Goal: Information Seeking & Learning: Learn about a topic

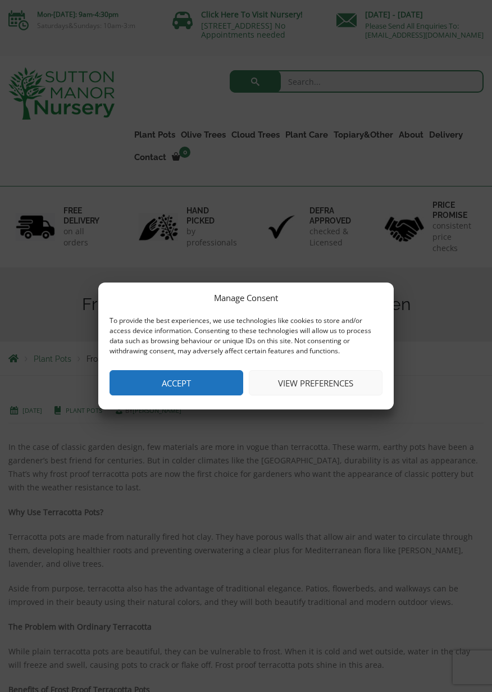
click at [321, 387] on button "View preferences" at bounding box center [316, 382] width 134 height 25
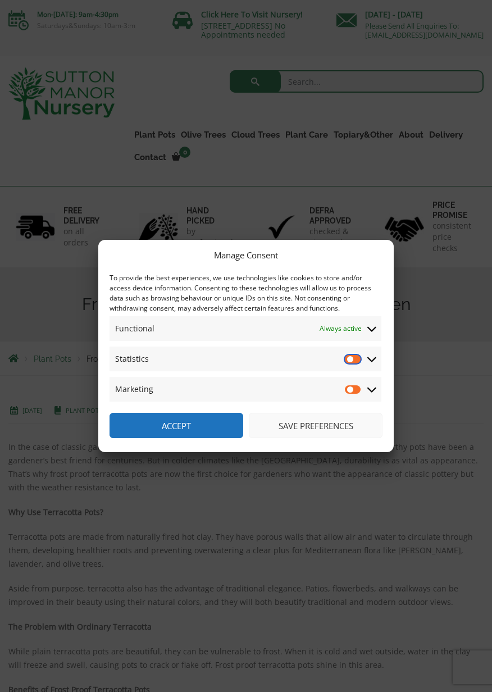
click at [355, 363] on input "Statistics" at bounding box center [353, 358] width 17 height 11
click at [345, 354] on input "Statistics" at bounding box center [353, 358] width 17 height 11
checkbox input "false"
click at [321, 422] on button "Save preferences" at bounding box center [316, 425] width 134 height 25
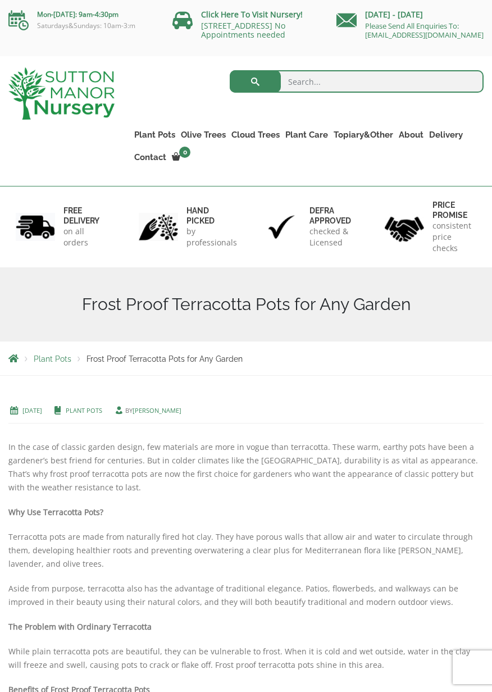
click at [102, 415] on link "Plant Pots" at bounding box center [84, 410] width 37 height 8
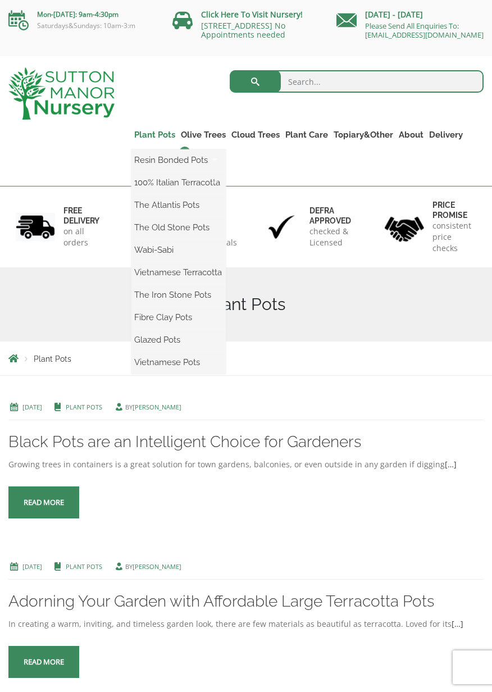
click at [155, 142] on link "Plant Pots" at bounding box center [154, 135] width 47 height 16
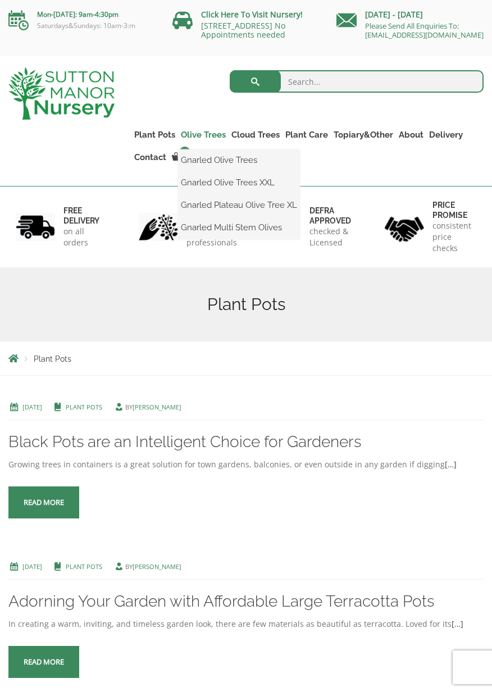
click at [210, 136] on link "Olive Trees" at bounding box center [203, 135] width 51 height 16
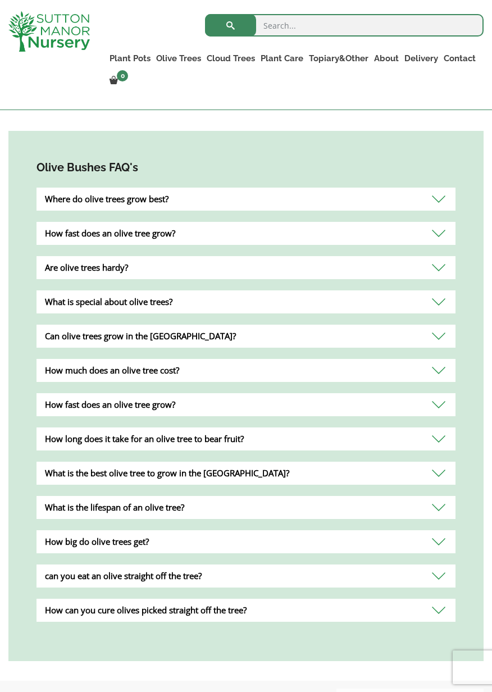
scroll to position [681, 0]
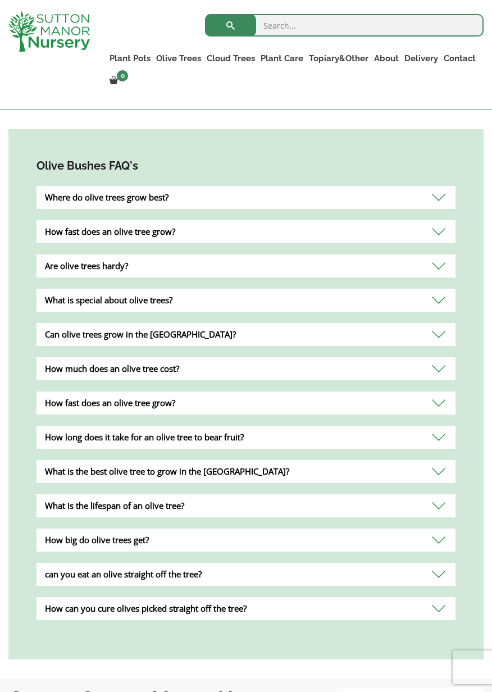
click at [434, 268] on div "Are olive trees hardy?" at bounding box center [246, 265] width 419 height 23
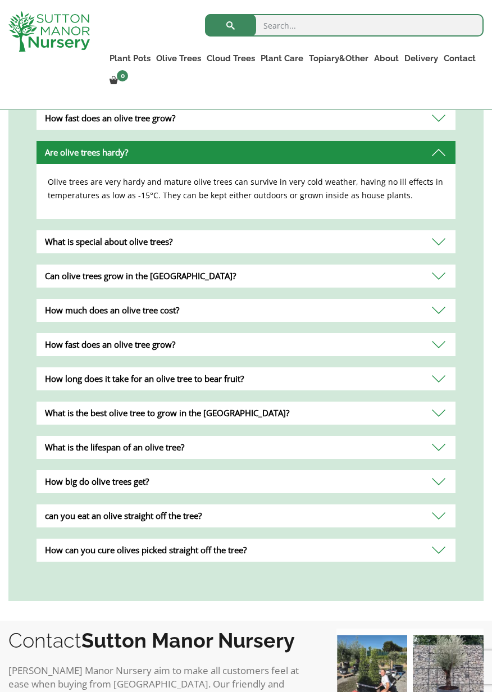
scroll to position [801, 0]
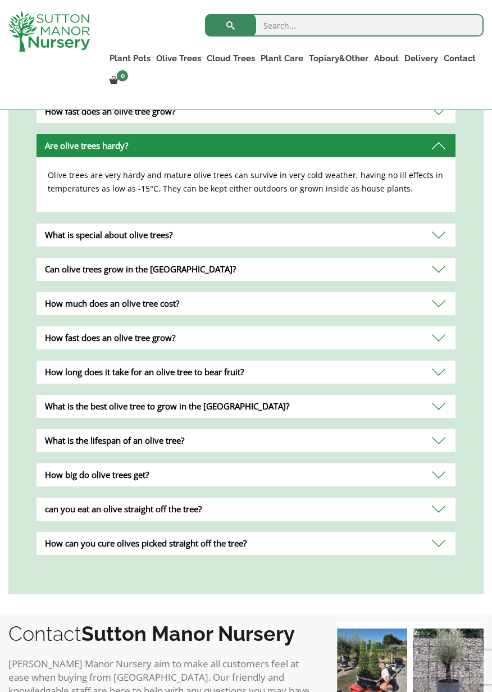
click at [431, 349] on div "How fast does an olive tree grow?" at bounding box center [246, 337] width 419 height 23
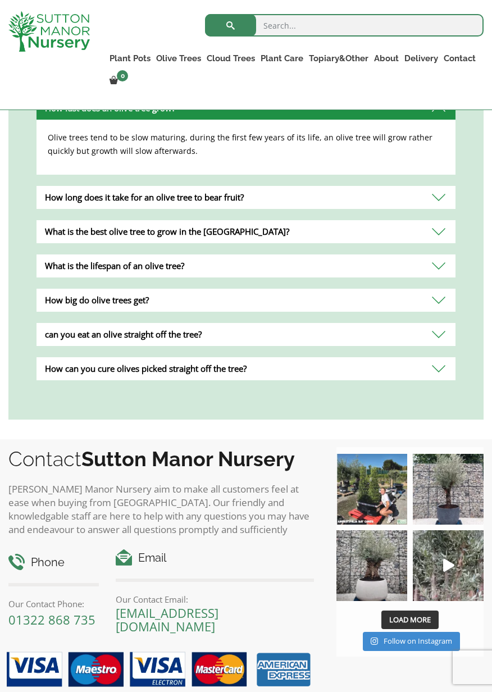
scroll to position [979, 0]
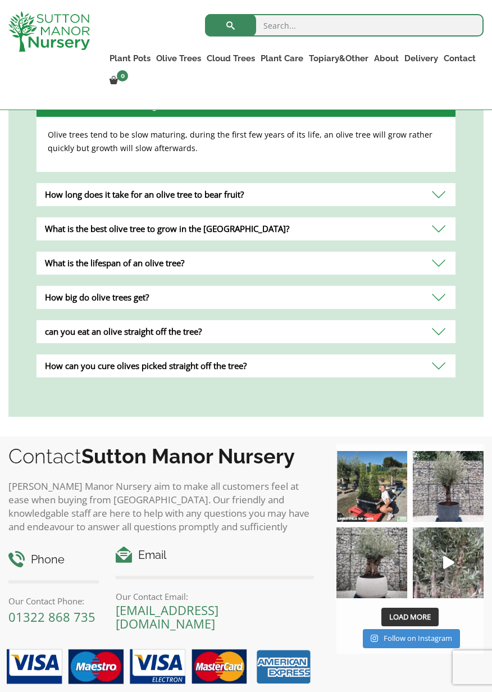
click at [431, 343] on div "can you eat an olive straight off the tree?" at bounding box center [246, 331] width 419 height 23
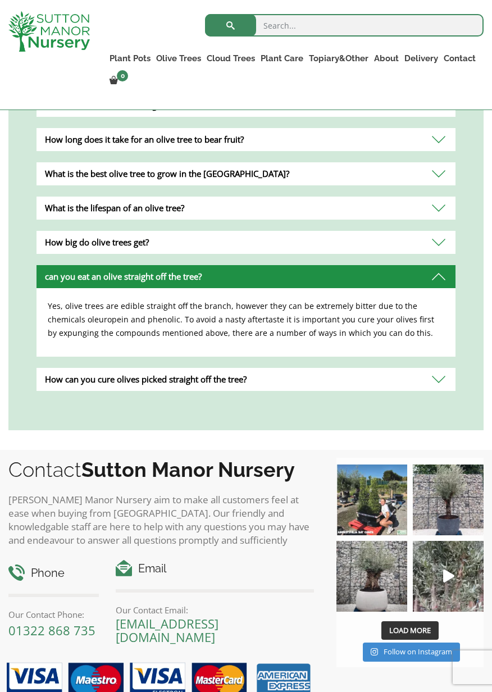
click at [428, 391] on div "How can you cure olives picked straight off the tree?" at bounding box center [246, 379] width 419 height 23
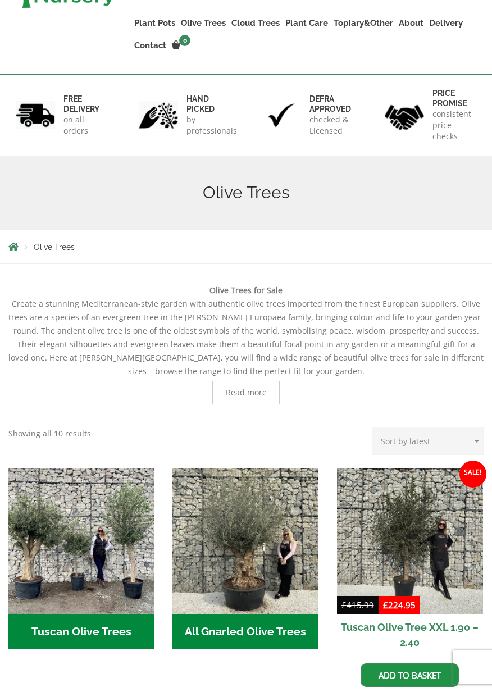
scroll to position [0, 0]
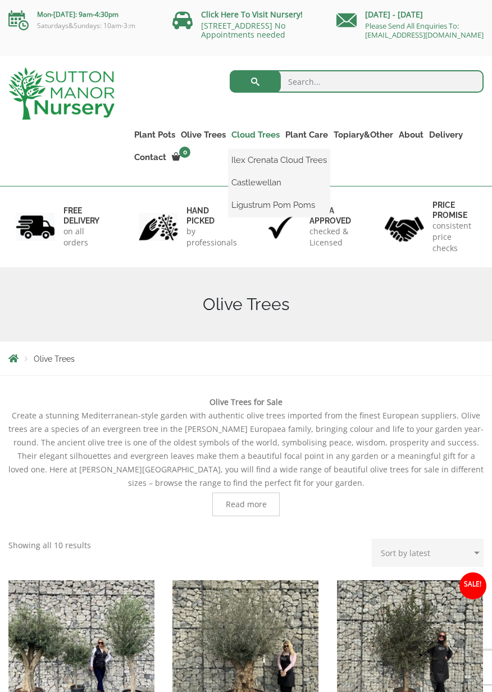
click at [264, 140] on link "Cloud Trees" at bounding box center [256, 135] width 54 height 16
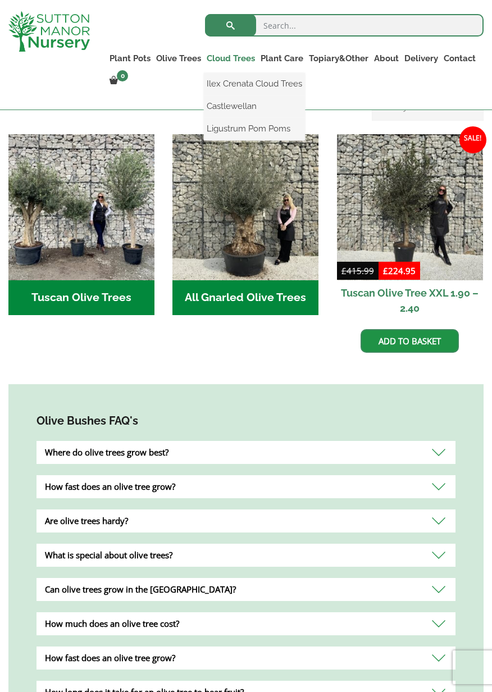
scroll to position [428, 0]
